Goal: Book appointment/travel/reservation

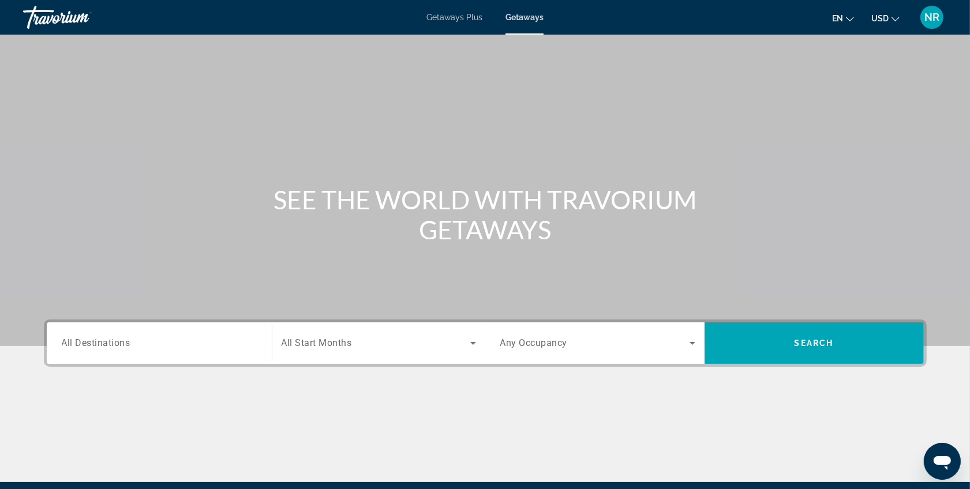
click at [509, 18] on span "Getaways" at bounding box center [524, 17] width 38 height 9
click at [138, 335] on div "Search widget" at bounding box center [159, 343] width 195 height 33
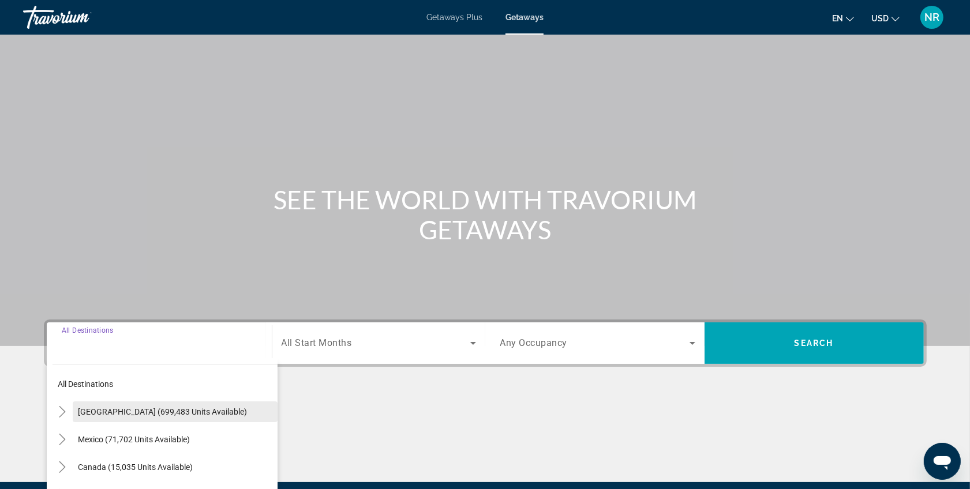
scroll to position [134, 0]
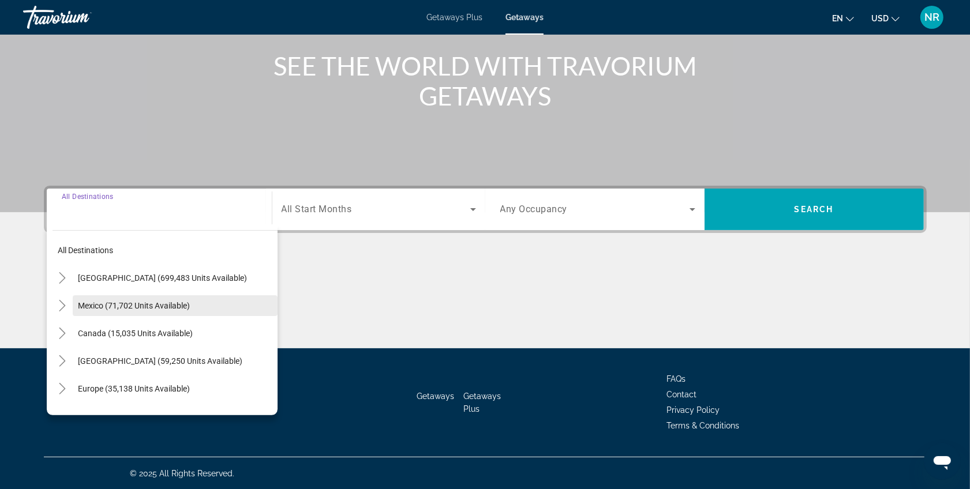
click at [78, 309] on span "Mexico (71,702 units available)" at bounding box center [134, 305] width 112 height 9
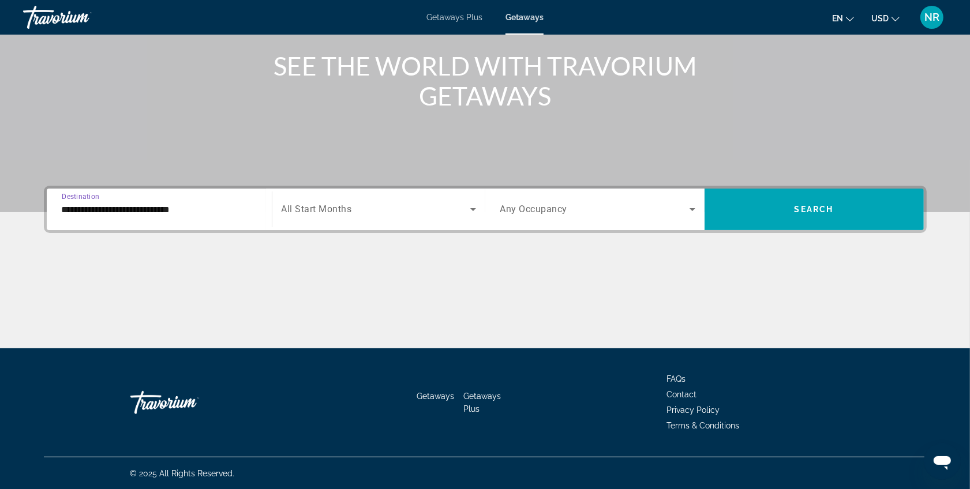
click at [127, 215] on input "**********" at bounding box center [159, 210] width 195 height 14
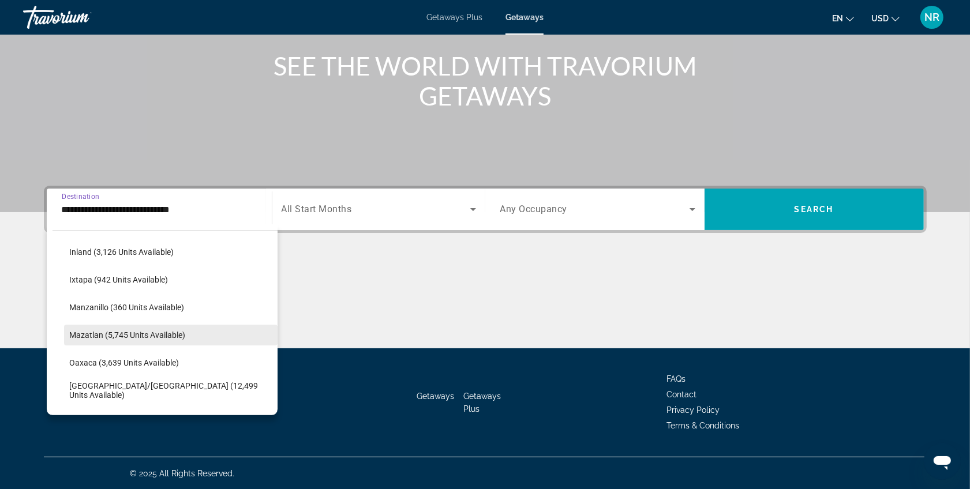
scroll to position [240, 0]
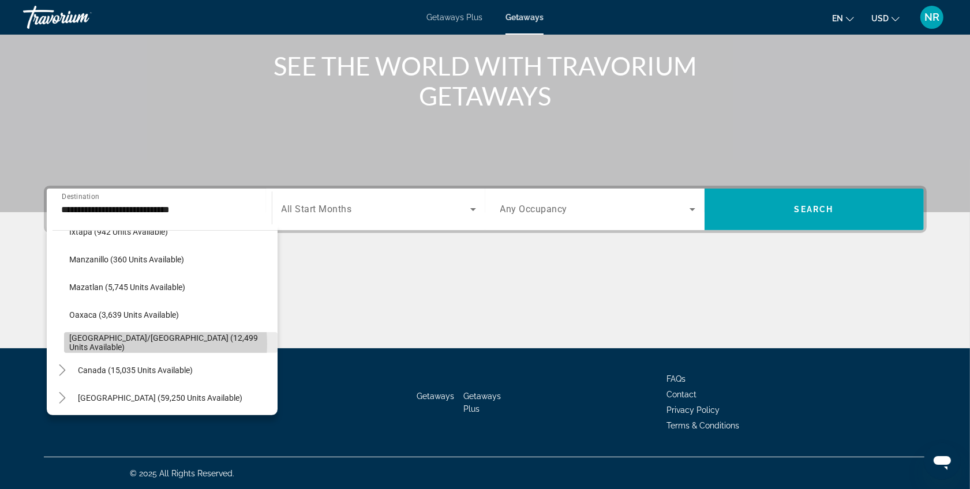
click at [142, 344] on span "[GEOGRAPHIC_DATA]/[GEOGRAPHIC_DATA] (12,499 units available)" at bounding box center [171, 342] width 202 height 18
type input "**********"
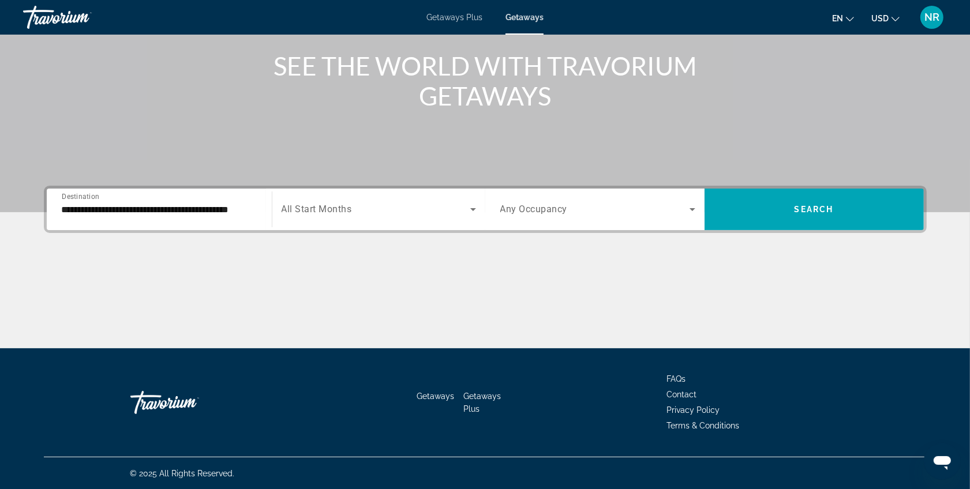
click at [401, 218] on div "Search widget" at bounding box center [378, 209] width 194 height 32
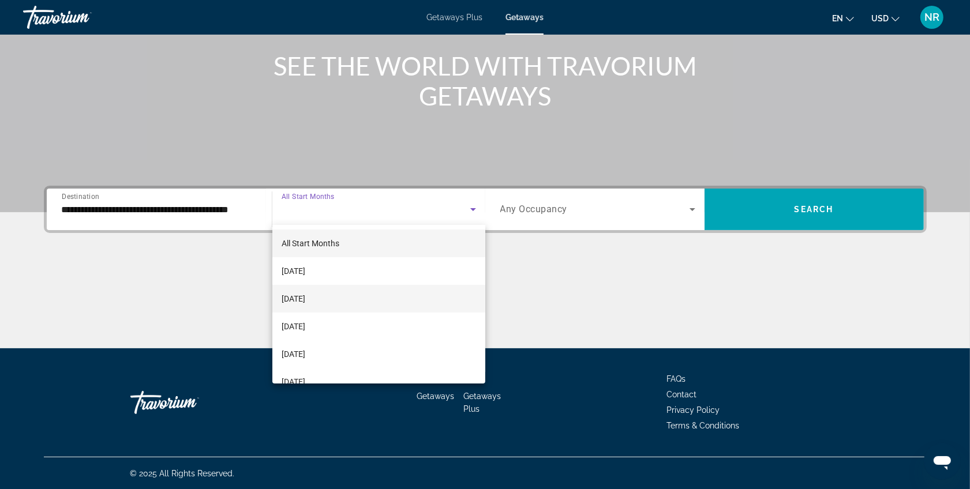
click at [373, 294] on mat-option "[DATE]" at bounding box center [378, 299] width 213 height 28
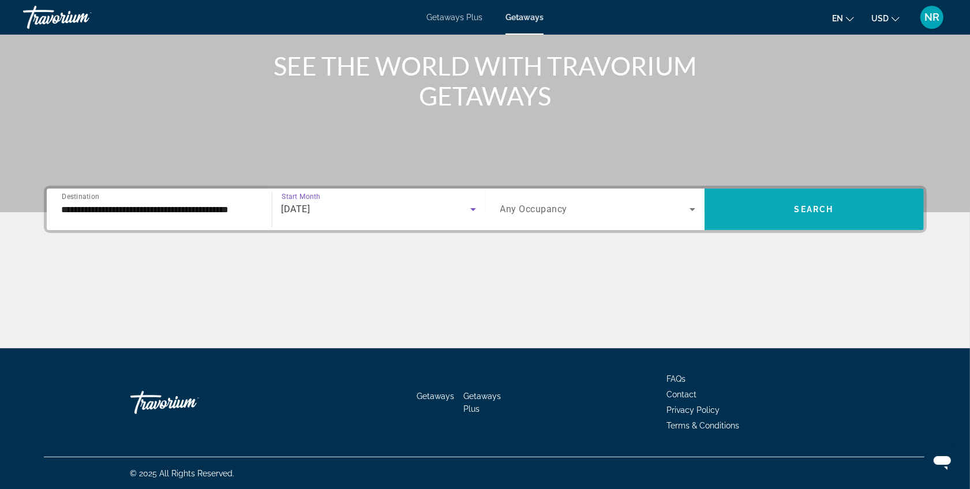
click at [775, 199] on span "Search widget" at bounding box center [813, 210] width 219 height 28
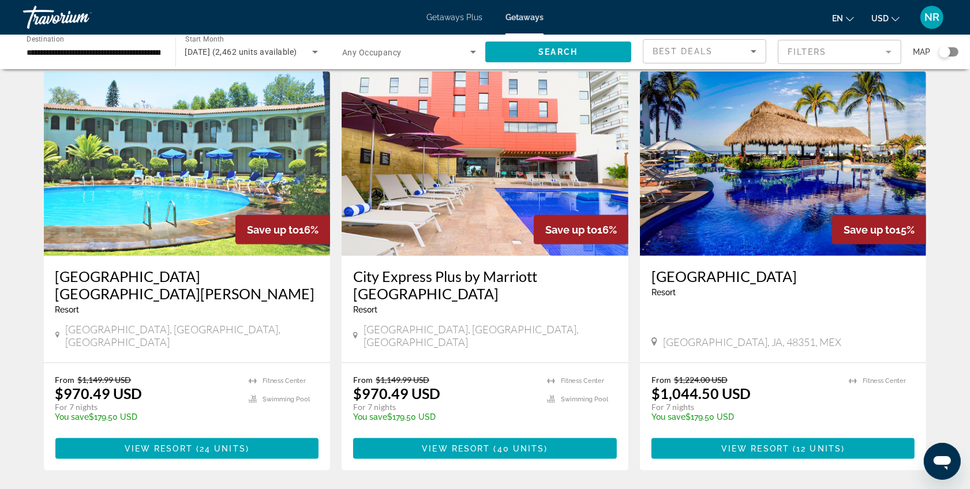
scroll to position [1442, 0]
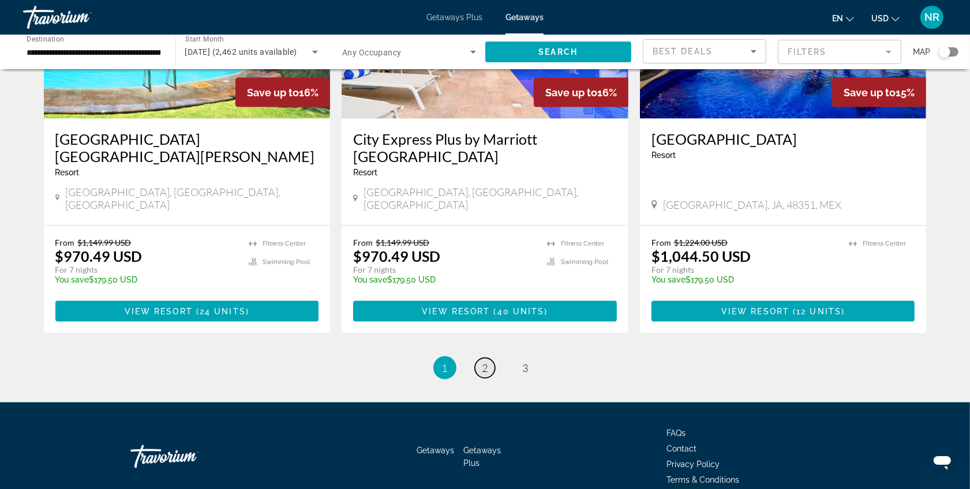
click at [486, 362] on span "2" at bounding box center [485, 368] width 6 height 13
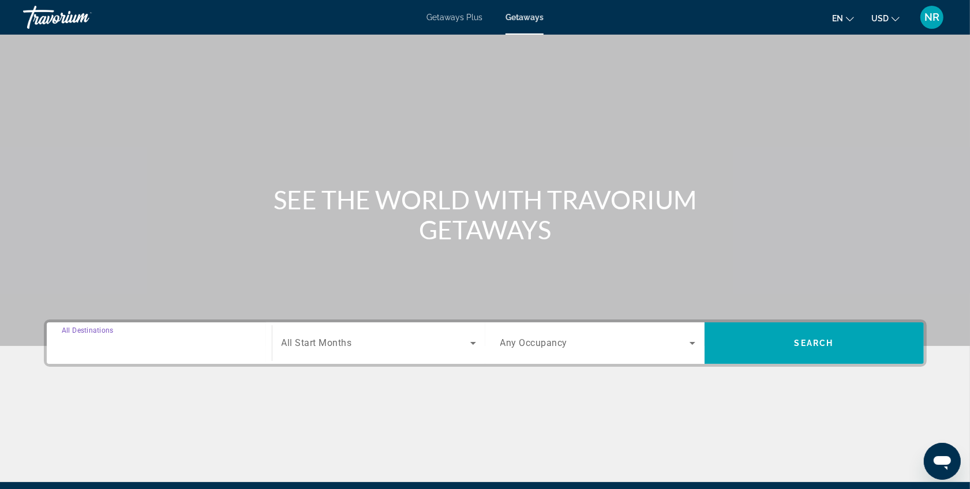
click at [211, 342] on input "Destination All Destinations" at bounding box center [159, 344] width 195 height 14
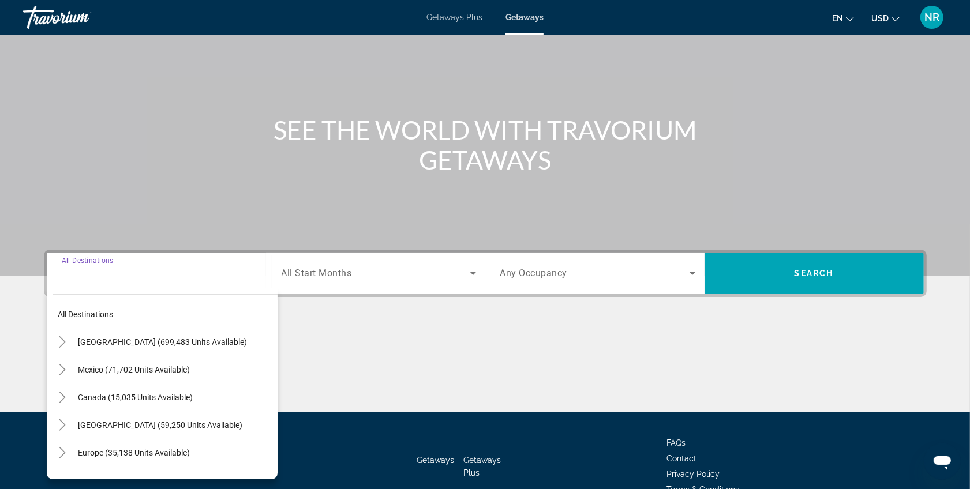
scroll to position [134, 0]
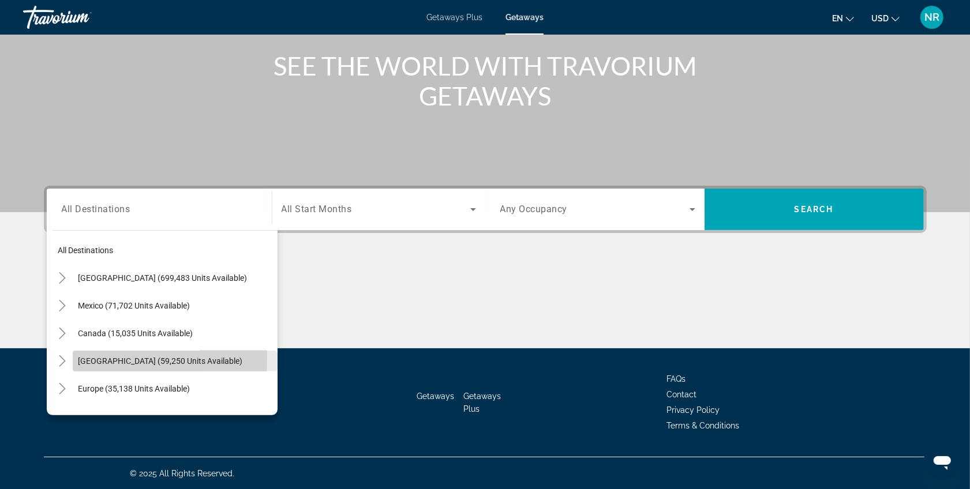
click at [87, 359] on span "[GEOGRAPHIC_DATA] (59,250 units available)" at bounding box center [160, 360] width 164 height 9
type input "**********"
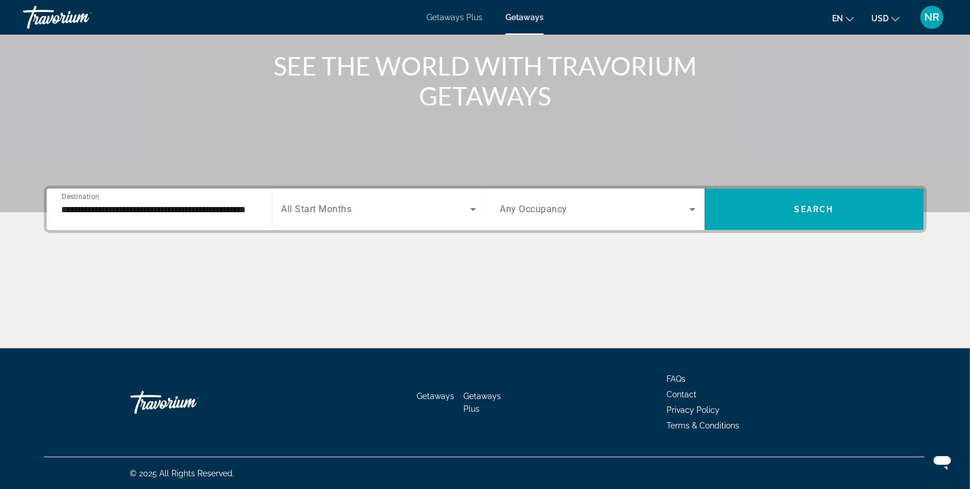
click at [326, 211] on span "All Start Months" at bounding box center [316, 209] width 70 height 11
